Goal: Task Accomplishment & Management: Use online tool/utility

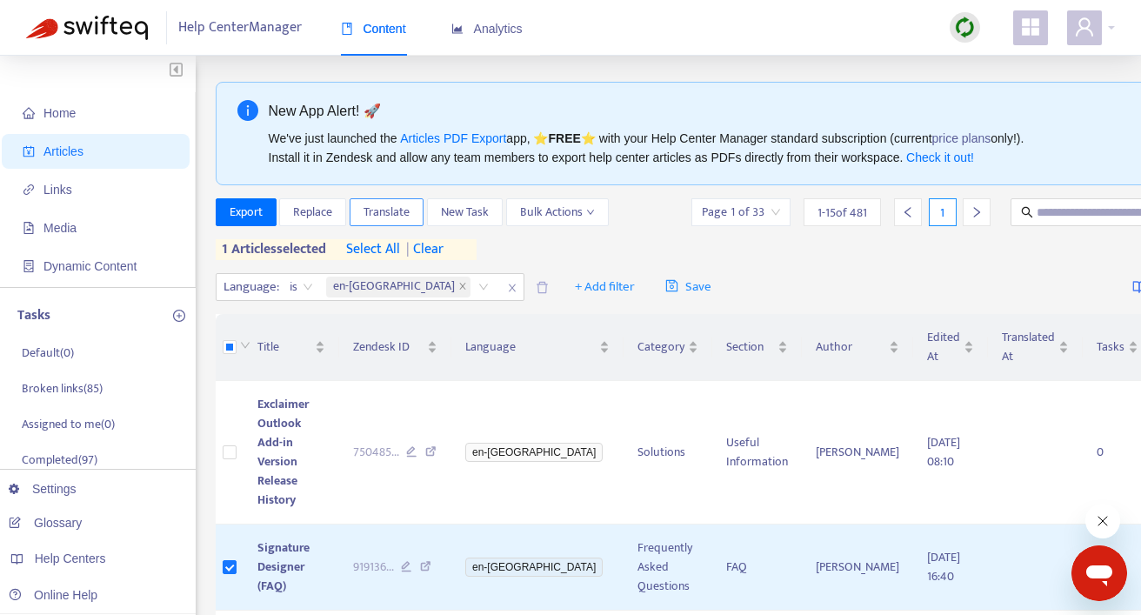
click at [403, 204] on span "Translate" at bounding box center [387, 212] width 46 height 19
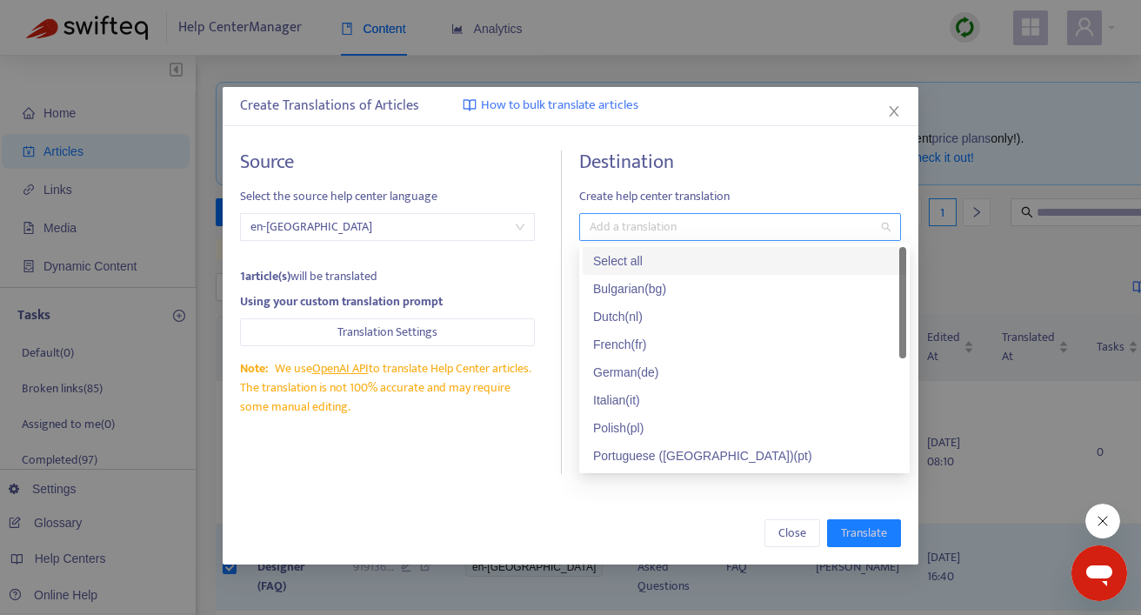
click at [666, 233] on div at bounding box center [732, 227] width 296 height 21
click at [645, 258] on div "Select all" at bounding box center [744, 260] width 303 height 19
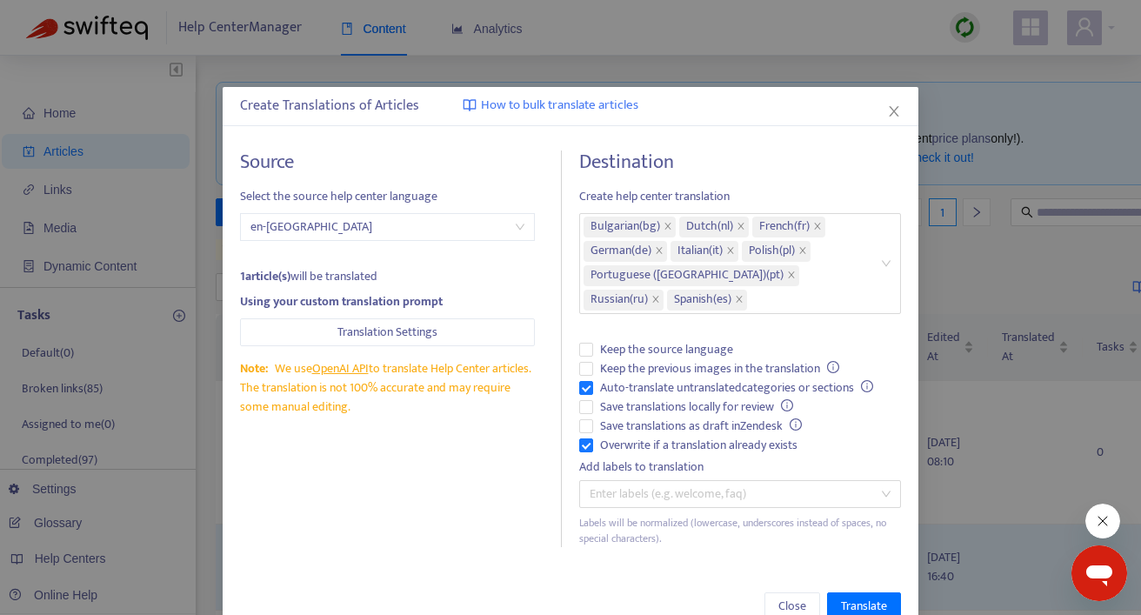
click at [564, 449] on div "Source Select the source help center language en-gb 1 article(s) will be transl…" at bounding box center [570, 348] width 661 height 397
click at [846, 604] on span "Translate" at bounding box center [864, 606] width 46 height 19
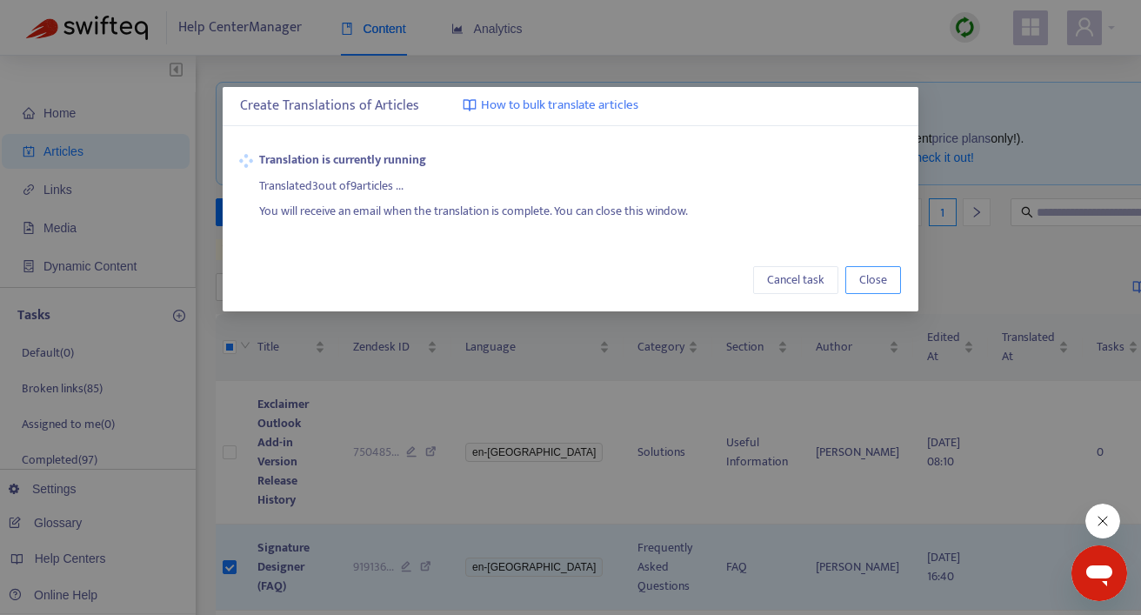
click at [880, 279] on span "Close" at bounding box center [873, 280] width 28 height 19
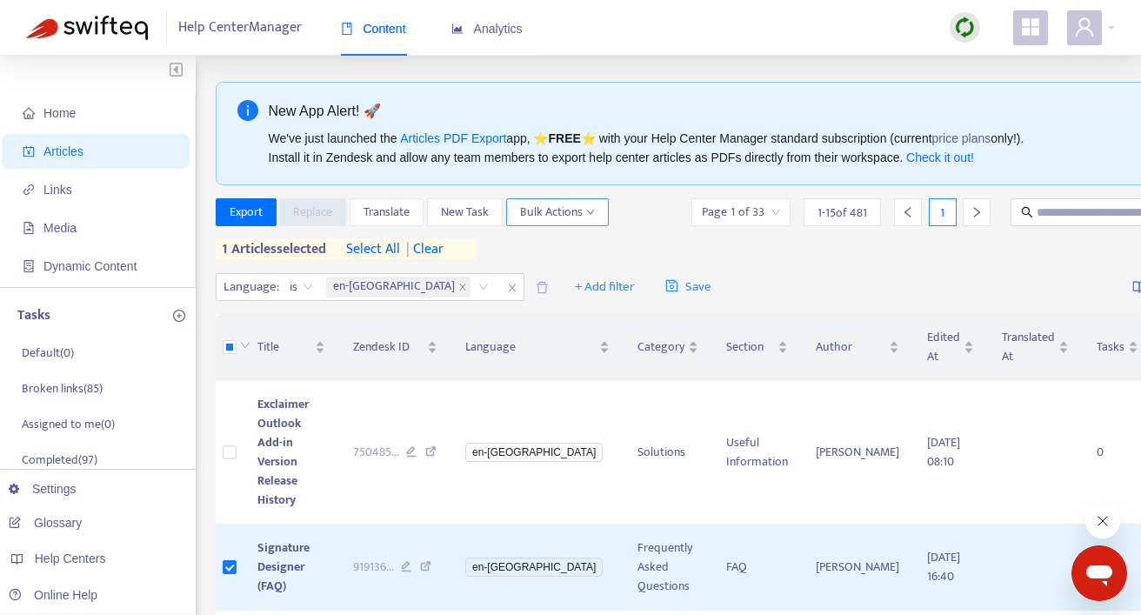
click at [591, 216] on icon "down" at bounding box center [590, 212] width 9 height 9
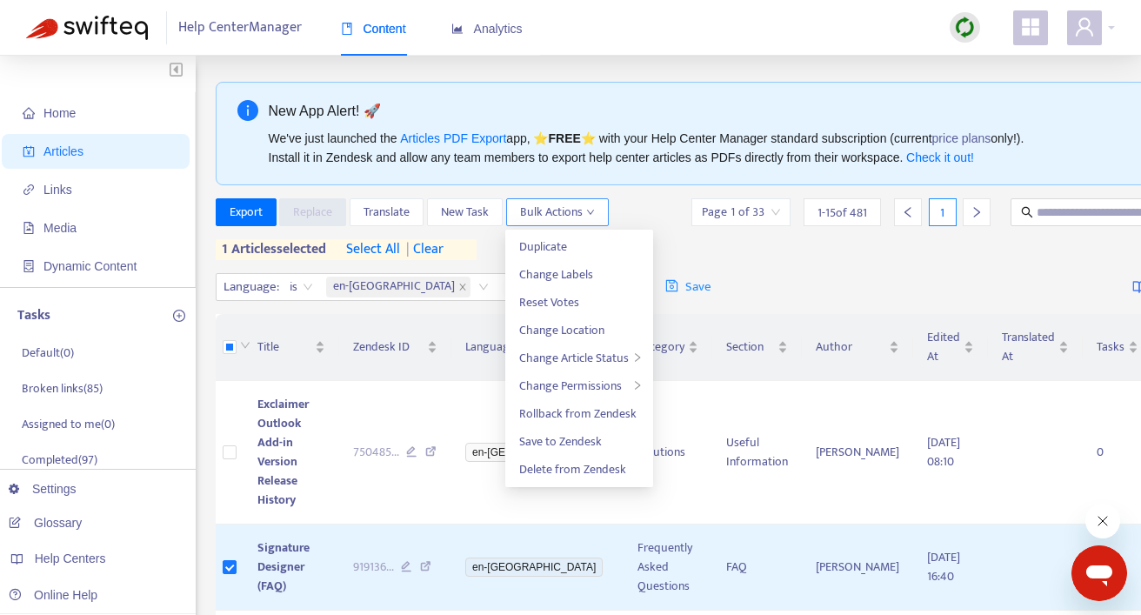
click at [591, 216] on icon "down" at bounding box center [590, 212] width 9 height 9
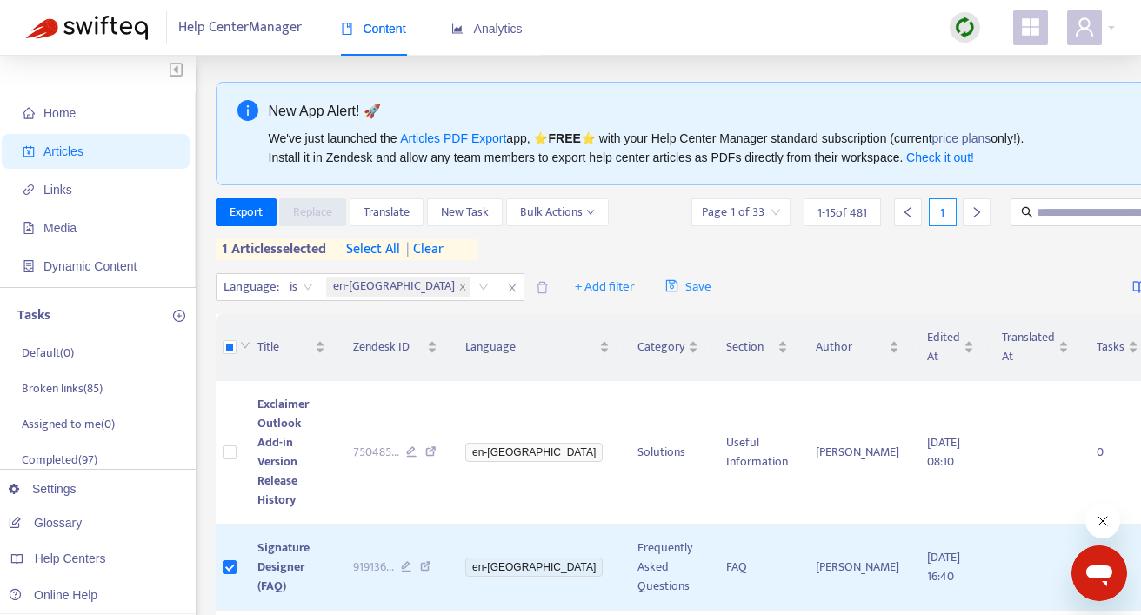
click at [565, 260] on div "Export Replace Translate New Task Bulk Actions Page 1 of 33 1 - 15 of 481 1 1 a…" at bounding box center [760, 232] width 1089 height 69
